Goal: Transaction & Acquisition: Obtain resource

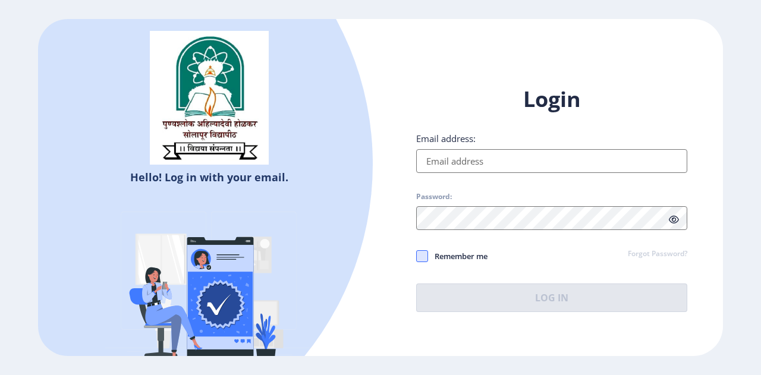
type input "[PERSON_NAME][EMAIL_ADDRESS][DOMAIN_NAME]"
click at [420, 255] on span at bounding box center [422, 256] width 12 height 12
click at [417, 256] on input "Remember me" at bounding box center [416, 256] width 1 height 1
checkbox input "true"
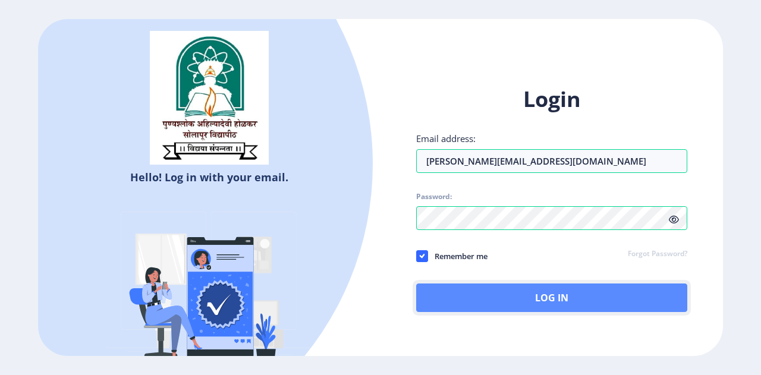
click at [517, 298] on button "Log In" at bounding box center [551, 298] width 271 height 29
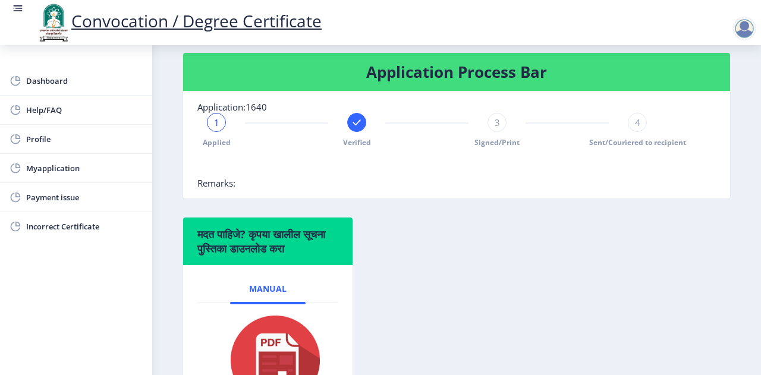
scroll to position [274, 0]
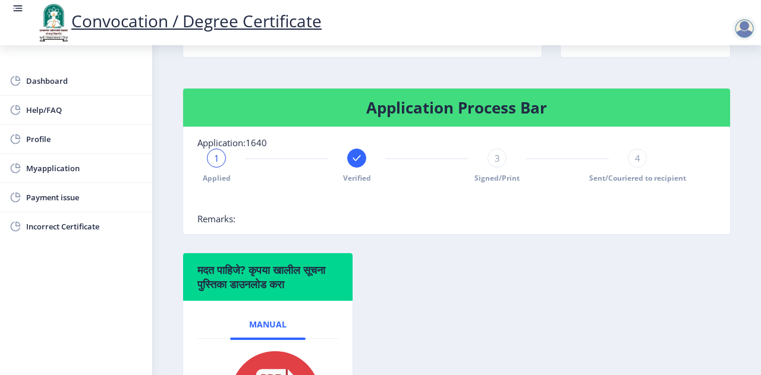
scroll to position [234, 0]
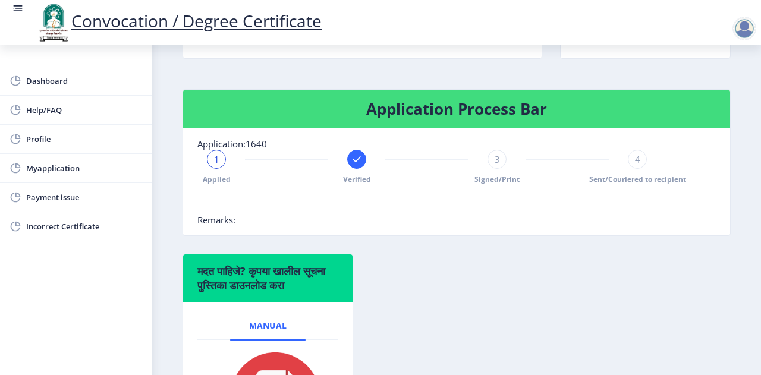
click at [258, 150] on span "Application:1640" at bounding box center [232, 144] width 70 height 12
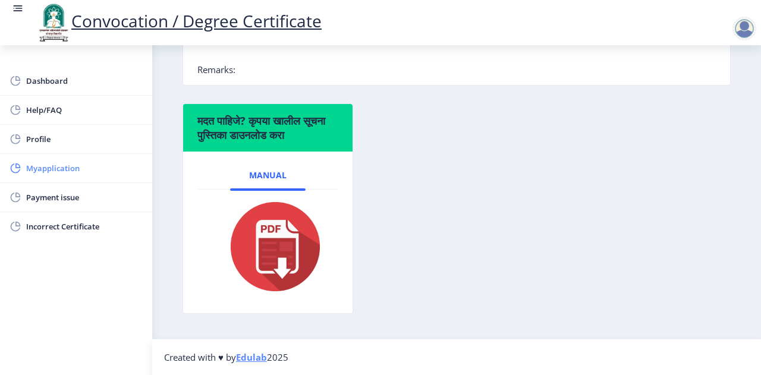
click at [55, 172] on span "Myapplication" at bounding box center [84, 168] width 117 height 14
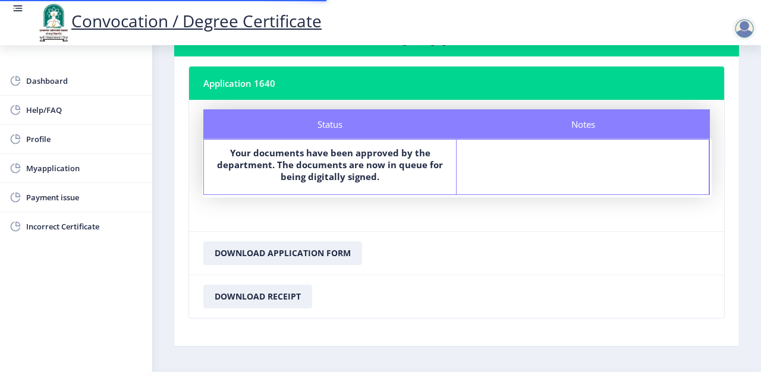
scroll to position [83, 0]
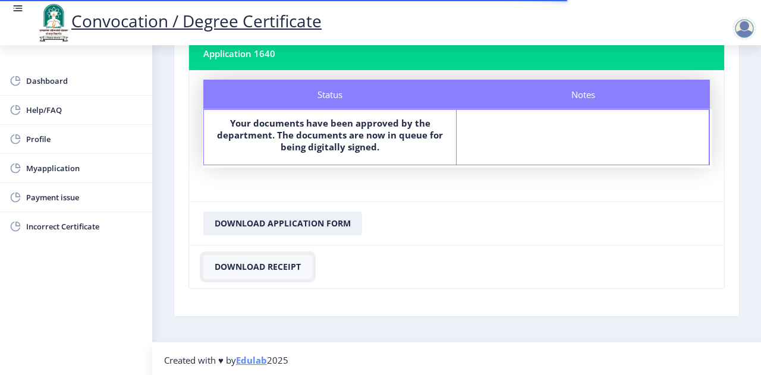
click at [274, 265] on button "Download Receipt" at bounding box center [257, 267] width 109 height 24
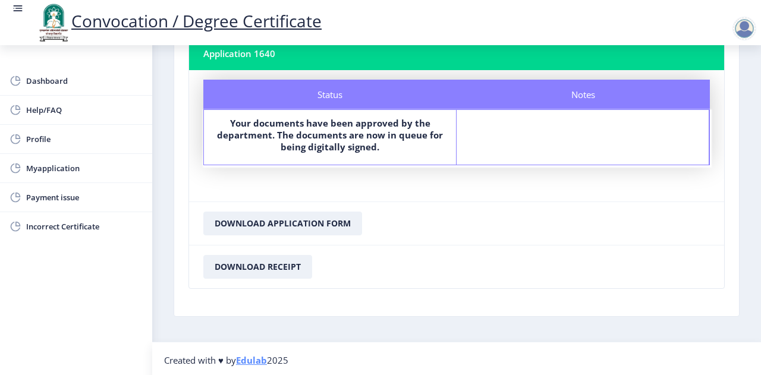
click at [752, 26] on div at bounding box center [745, 29] width 24 height 24
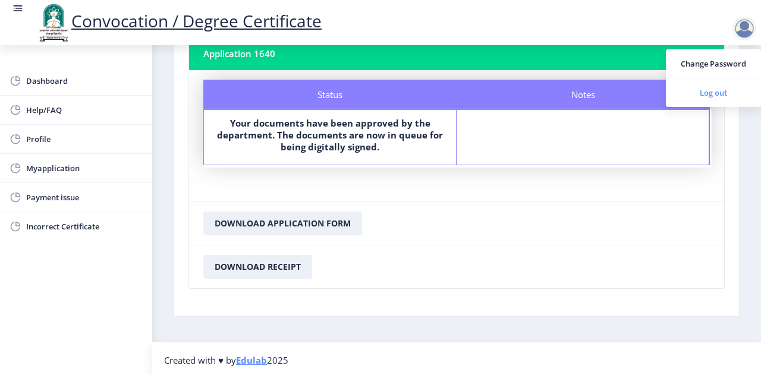
click at [713, 94] on span "Log out" at bounding box center [714, 93] width 76 height 14
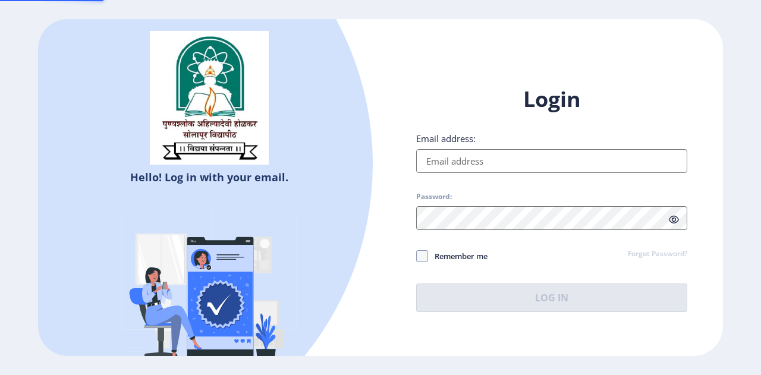
type input "[PERSON_NAME][EMAIL_ADDRESS][DOMAIN_NAME]"
